Goal: Transaction & Acquisition: Purchase product/service

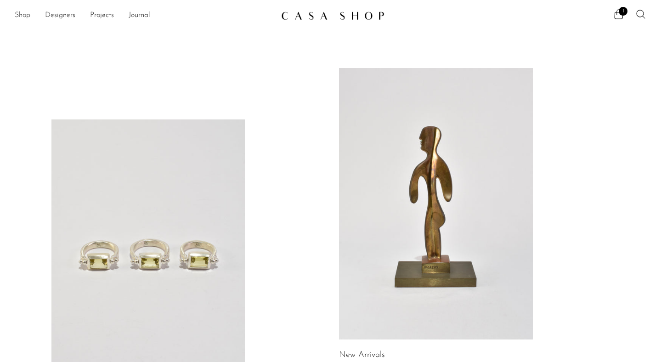
click at [19, 13] on link "Shop" at bounding box center [23, 16] width 16 height 12
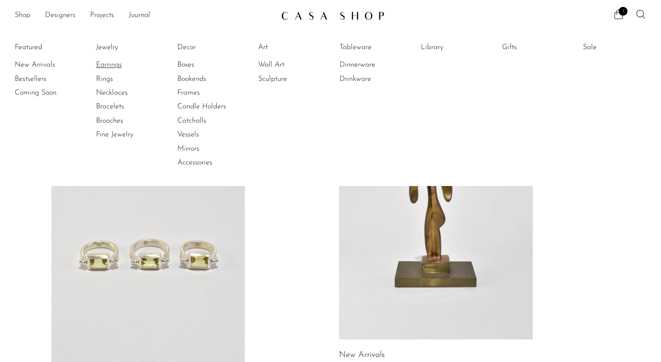
click at [102, 66] on link "Earrings" at bounding box center [130, 65] width 69 height 10
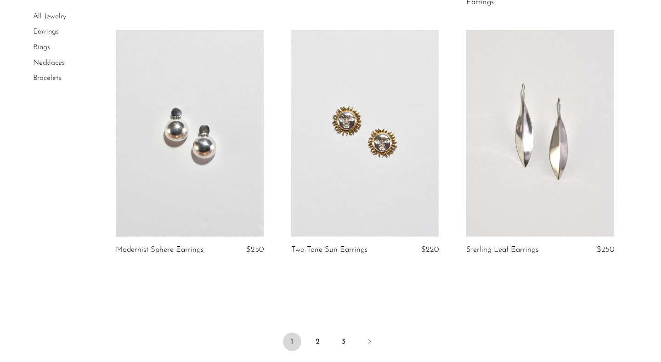
scroll to position [2815, 0]
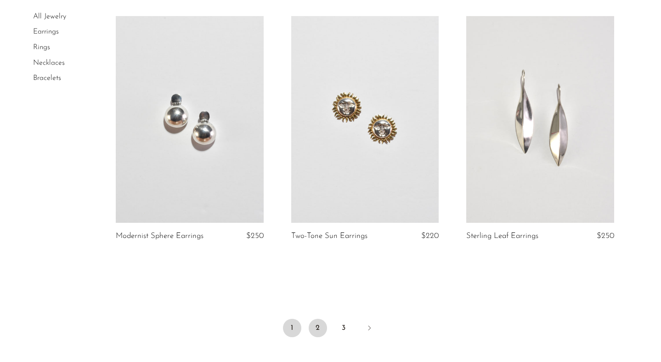
click at [320, 321] on link "2" at bounding box center [318, 328] width 18 height 18
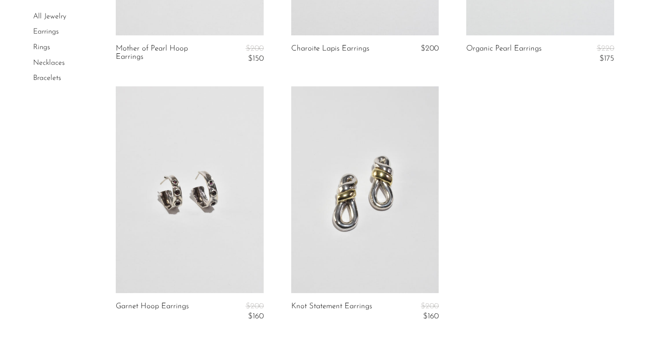
scroll to position [2984, 0]
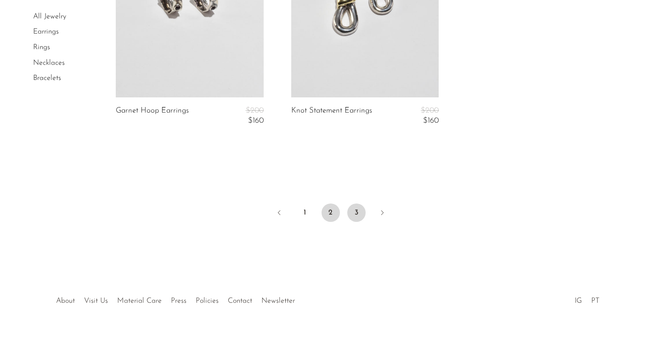
click at [353, 209] on link "3" at bounding box center [356, 212] width 18 height 18
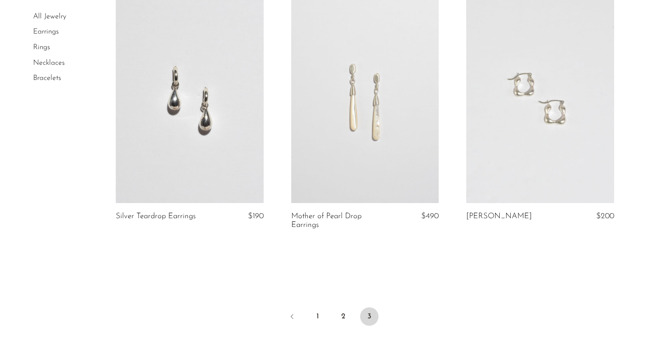
scroll to position [62, 0]
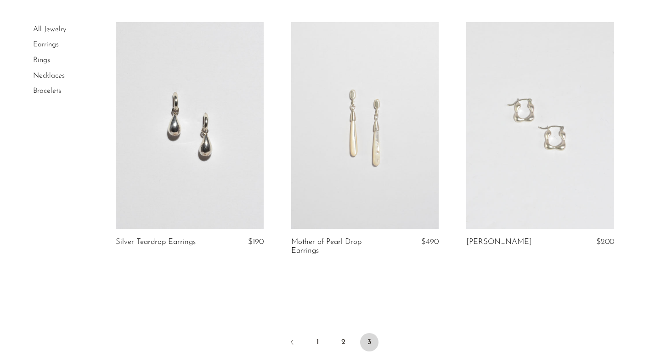
click at [54, 28] on link "All Jewelry" at bounding box center [49, 29] width 33 height 7
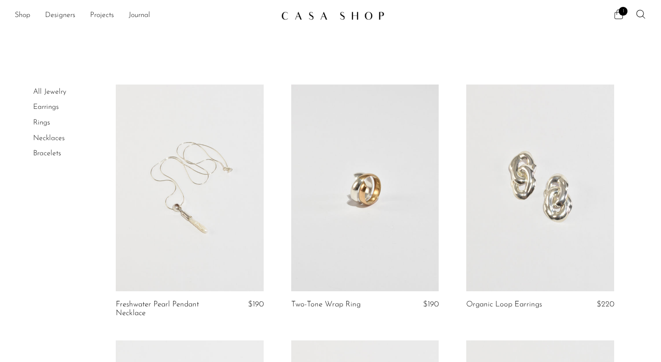
click at [617, 13] on icon at bounding box center [618, 14] width 11 height 11
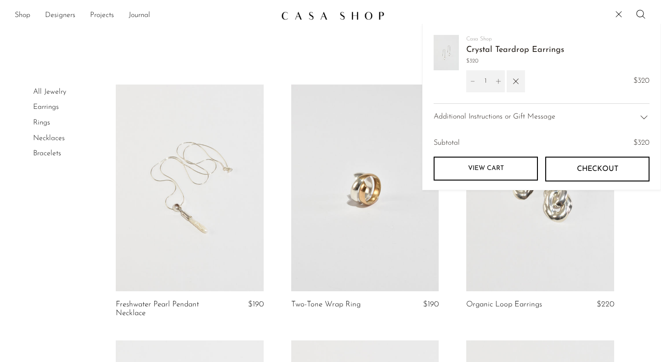
click at [477, 52] on link "Crystal Teardrop Earrings" at bounding box center [515, 50] width 98 height 8
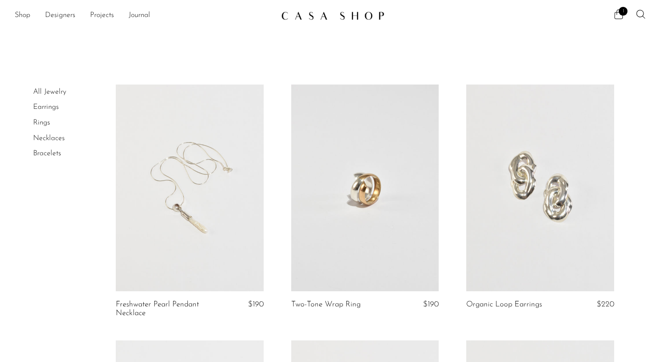
click at [51, 110] on link "Earrings" at bounding box center [46, 106] width 26 height 7
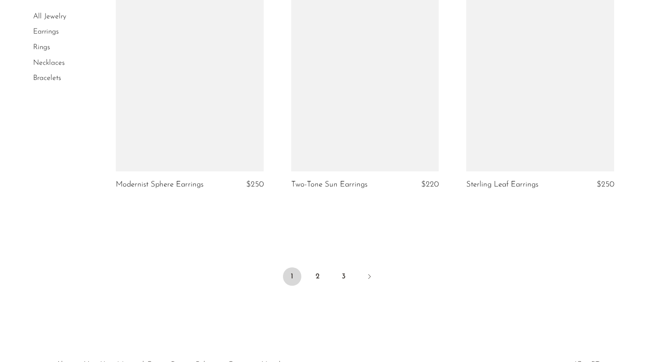
scroll to position [2922, 0]
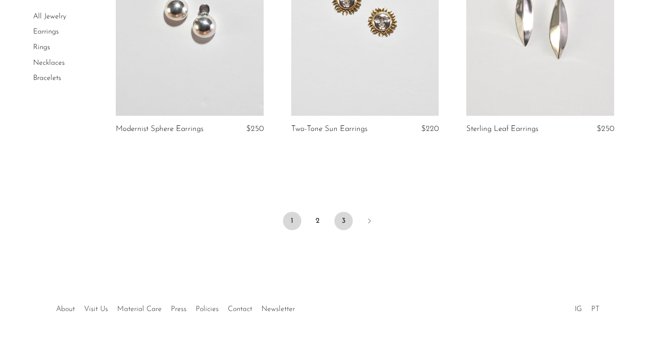
click at [347, 212] on link "3" at bounding box center [343, 221] width 18 height 18
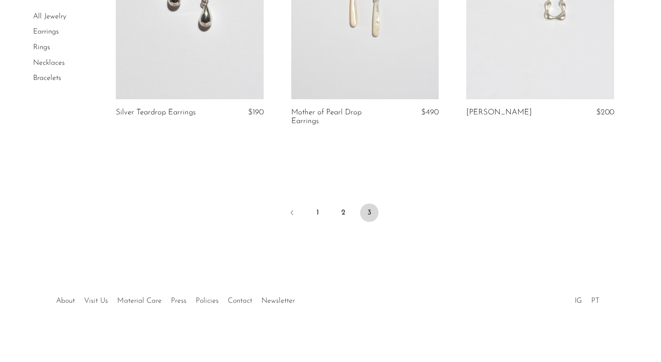
scroll to position [159, 0]
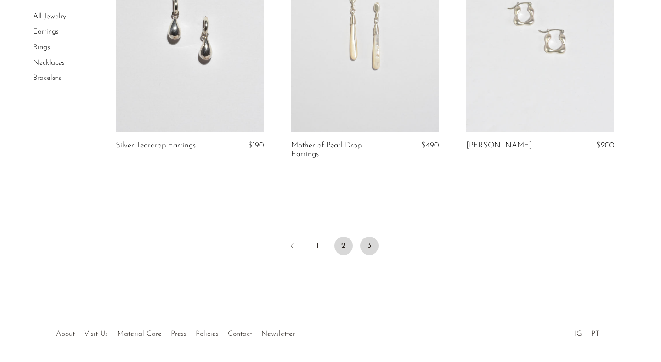
click at [347, 244] on link "2" at bounding box center [343, 245] width 18 height 18
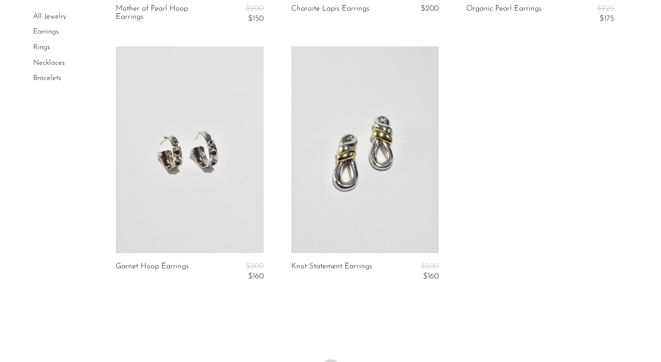
scroll to position [2984, 0]
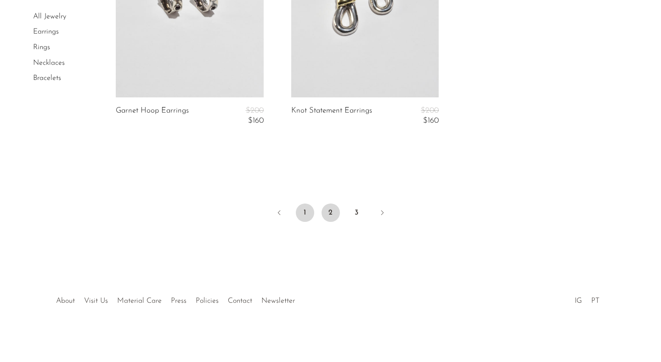
click at [306, 216] on link "1" at bounding box center [305, 212] width 18 height 18
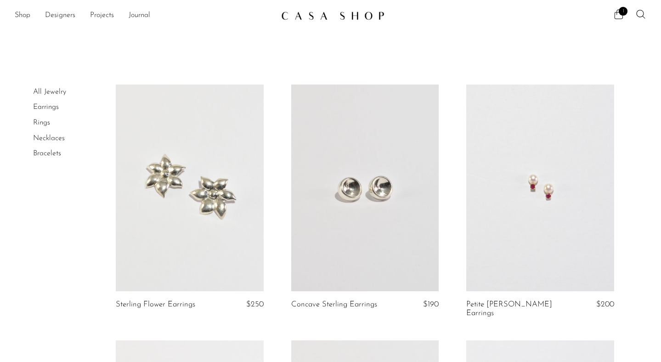
click at [48, 135] on link "Necklaces" at bounding box center [49, 138] width 32 height 7
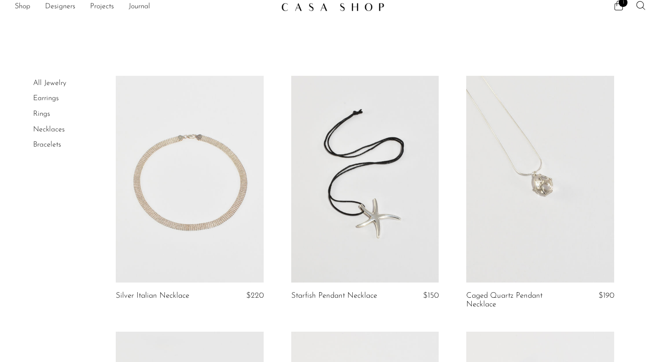
scroll to position [12, 0]
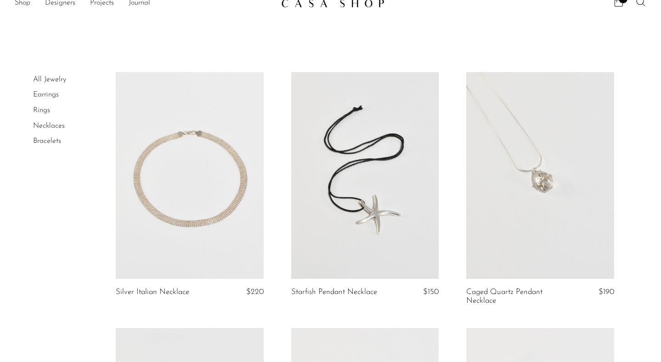
click at [163, 234] on link at bounding box center [190, 175] width 148 height 207
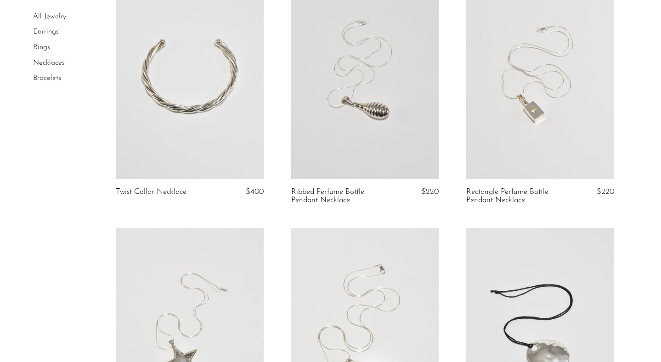
scroll to position [935, 0]
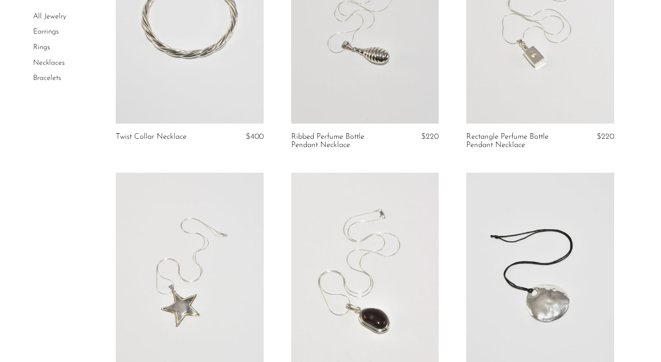
click at [49, 81] on link "Bracelets" at bounding box center [47, 77] width 28 height 7
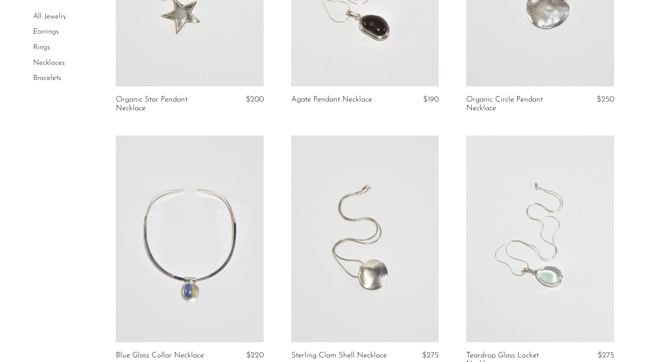
scroll to position [1270, 0]
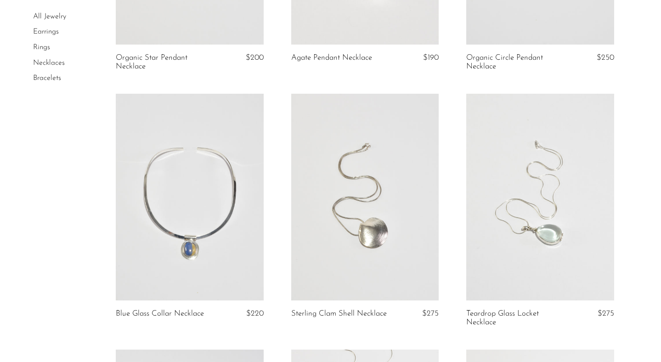
click at [47, 16] on link "All Jewelry" at bounding box center [49, 16] width 33 height 7
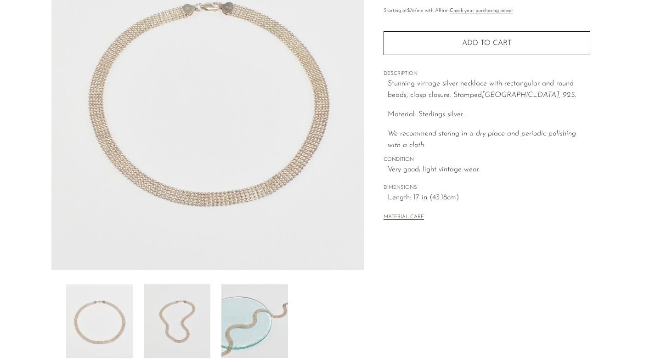
scroll to position [236, 0]
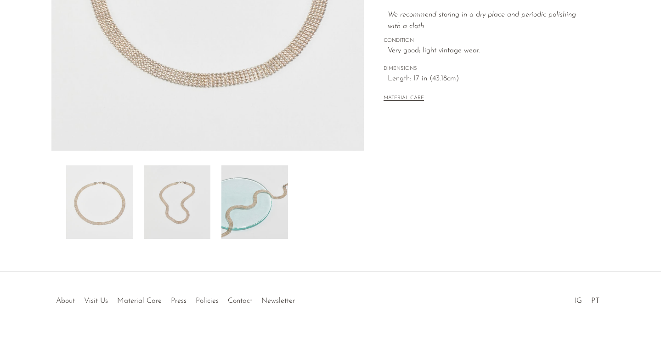
click at [252, 196] on img at bounding box center [254, 201] width 67 height 73
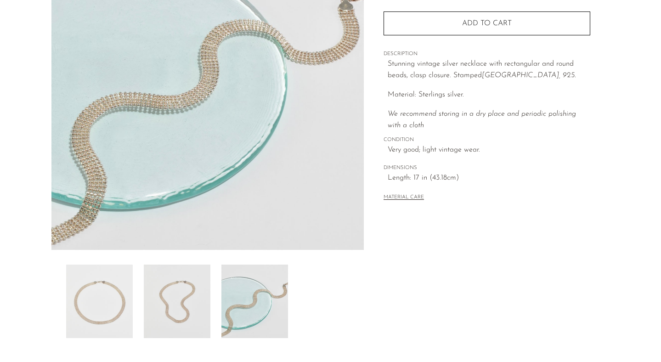
scroll to position [107, 0]
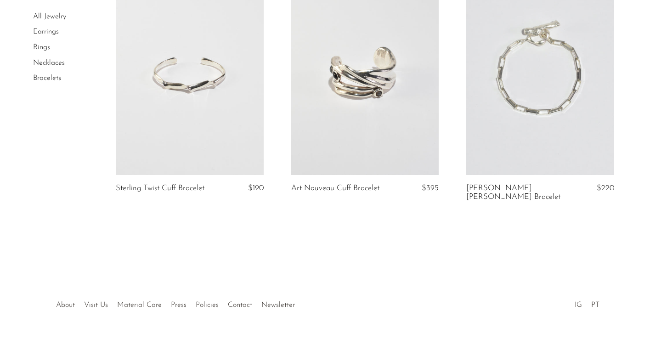
scroll to position [1105, 0]
